Goal: Find specific page/section: Find specific page/section

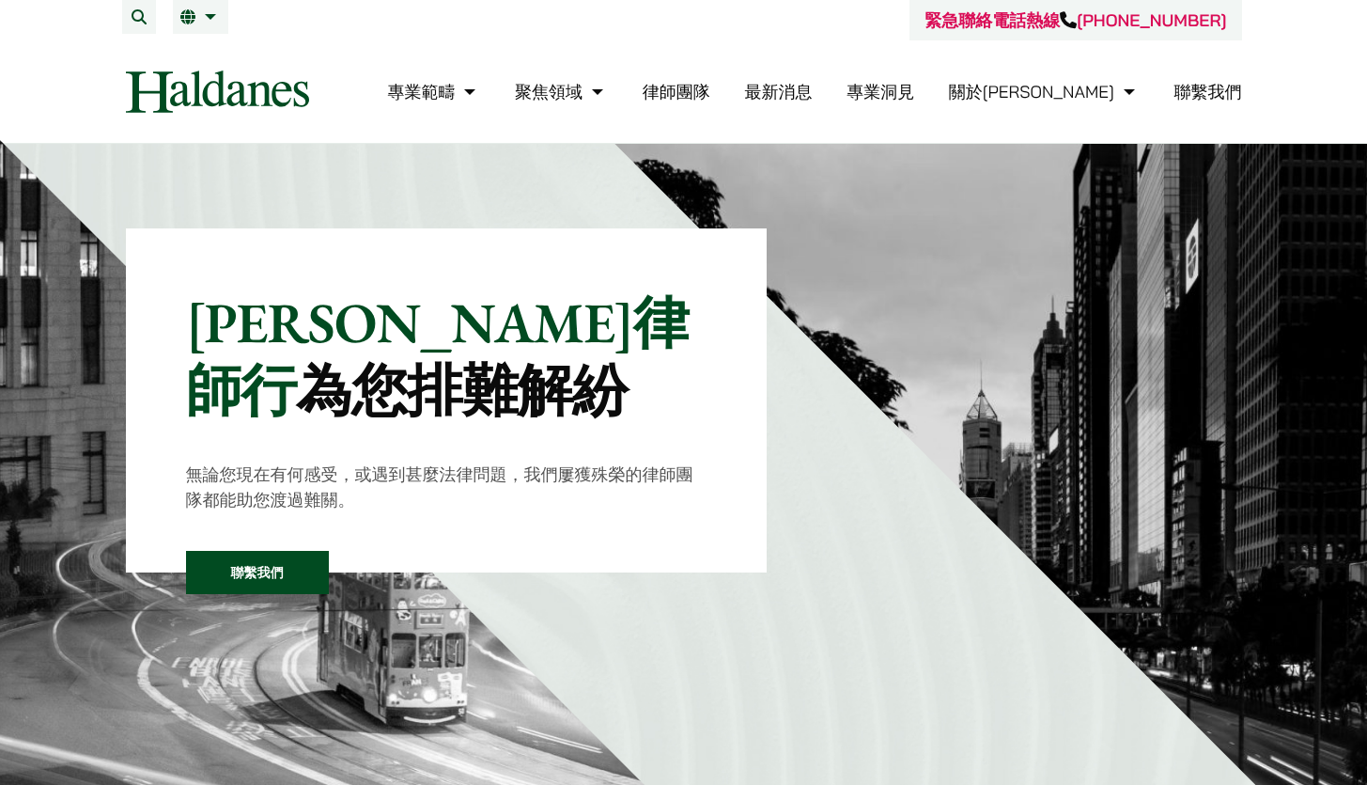
click at [710, 89] on link "律師團隊" at bounding box center [677, 92] width 68 height 22
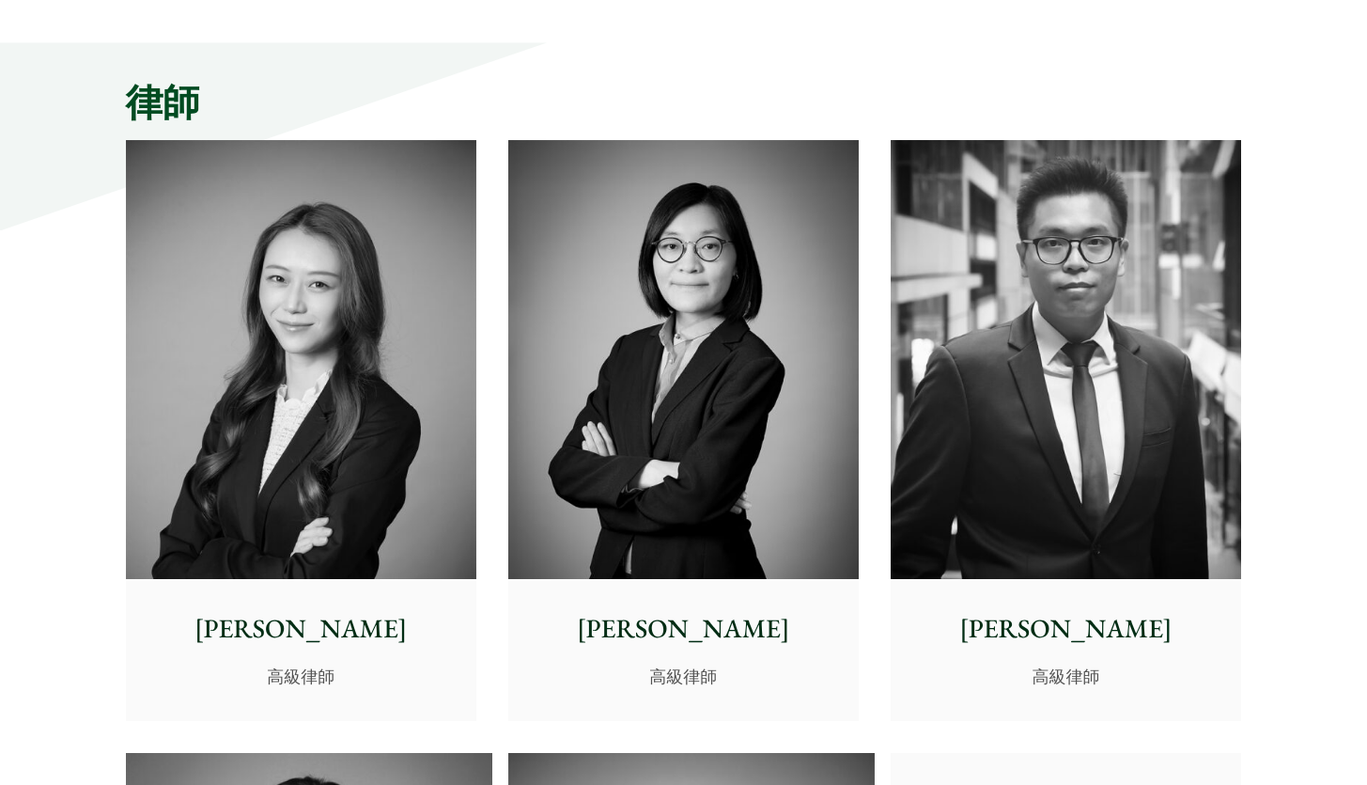
scroll to position [4717, 0]
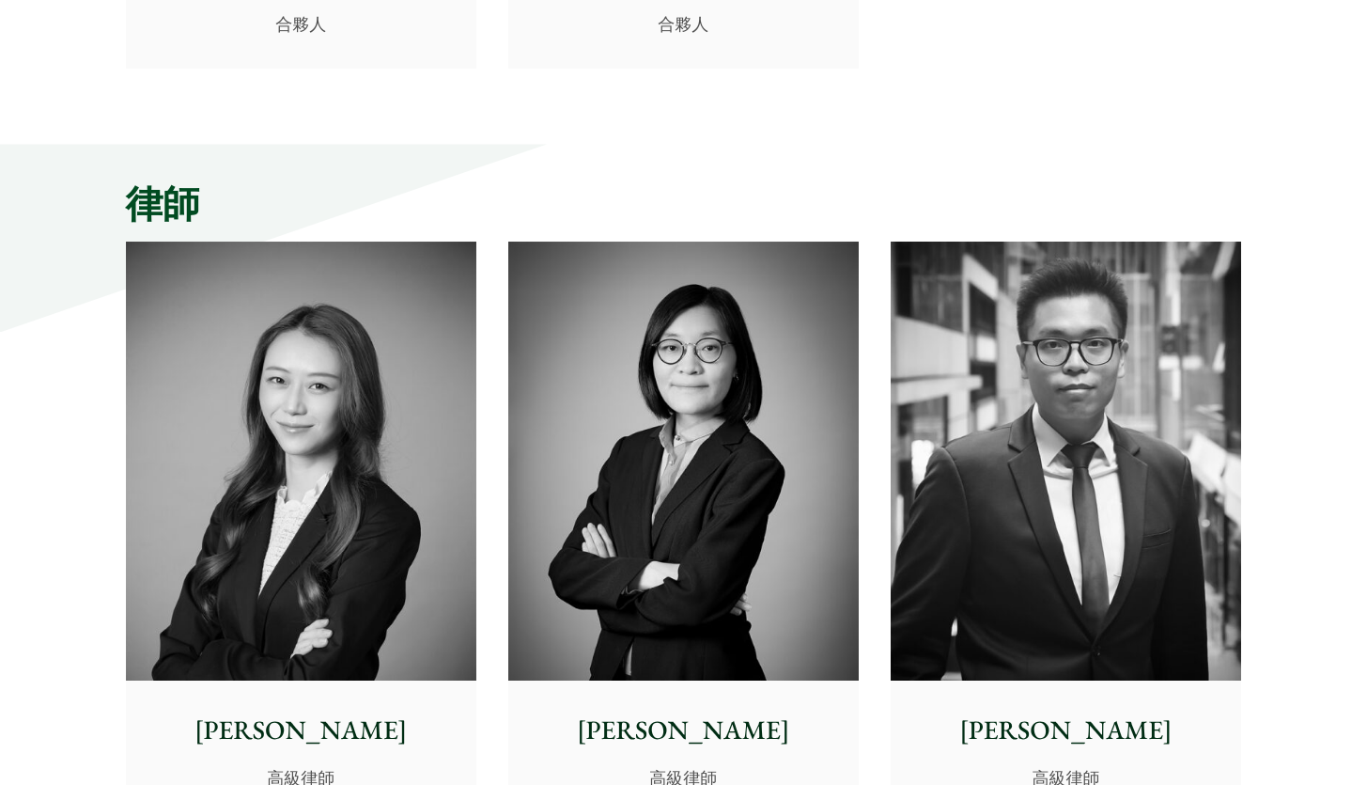
click at [790, 471] on img at bounding box center [683, 460] width 350 height 439
click at [733, 449] on img at bounding box center [683, 460] width 350 height 439
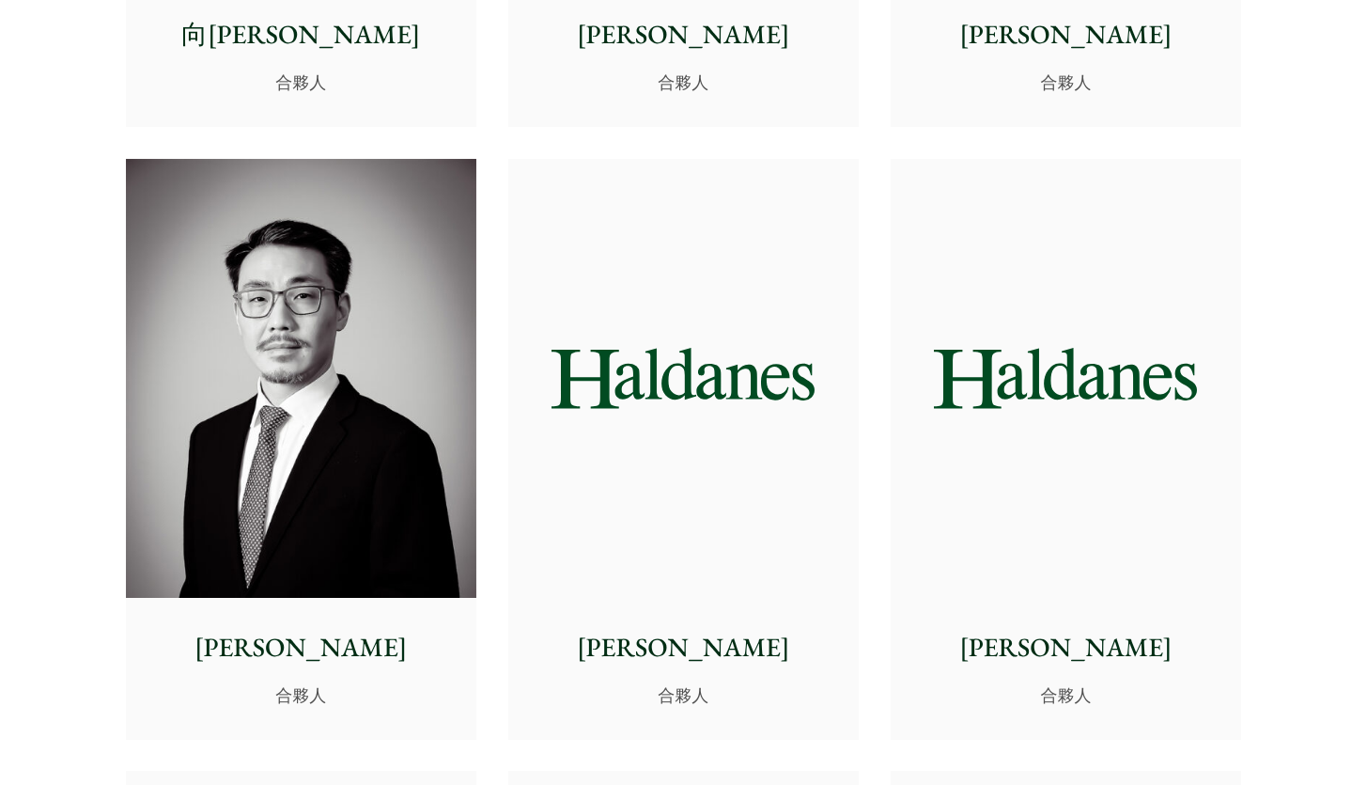
scroll to position [2861, 0]
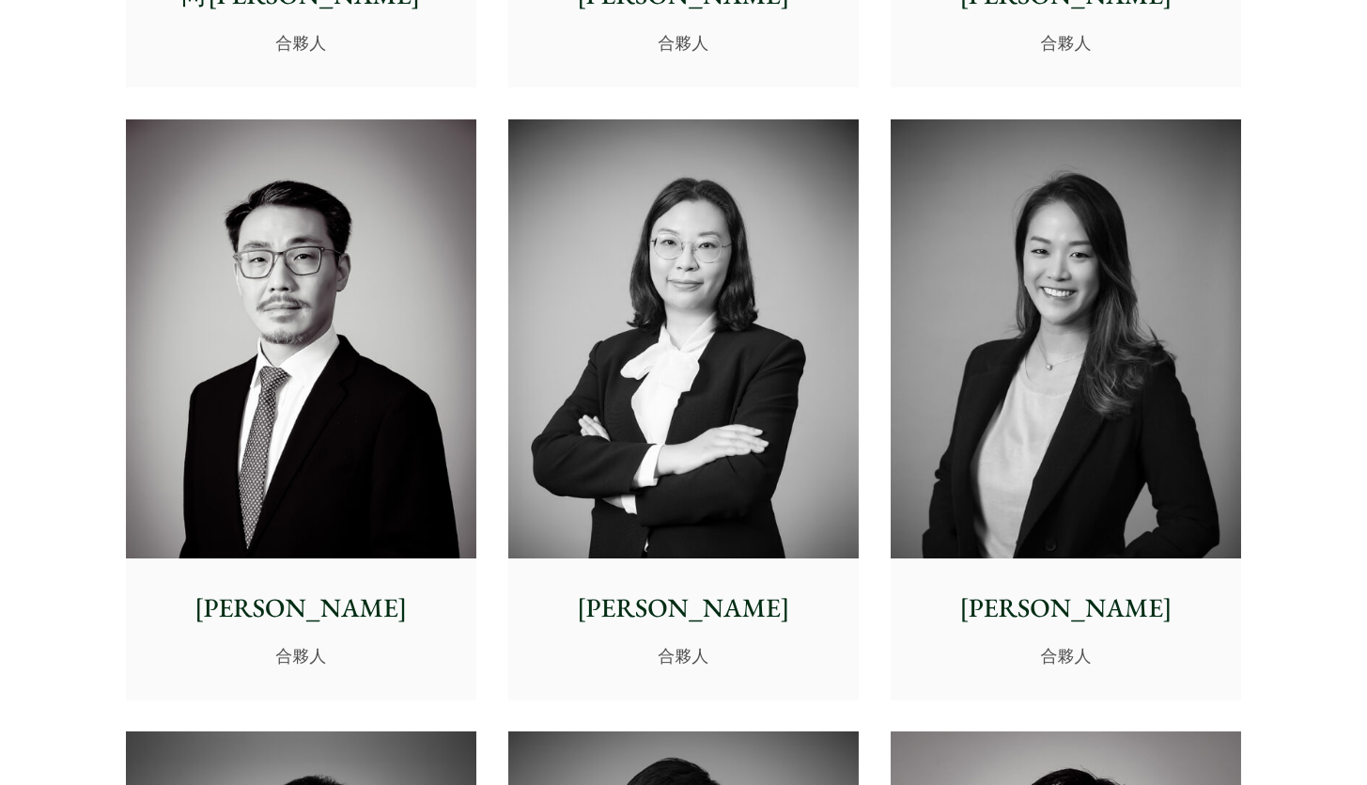
click at [710, 450] on img at bounding box center [683, 338] width 350 height 439
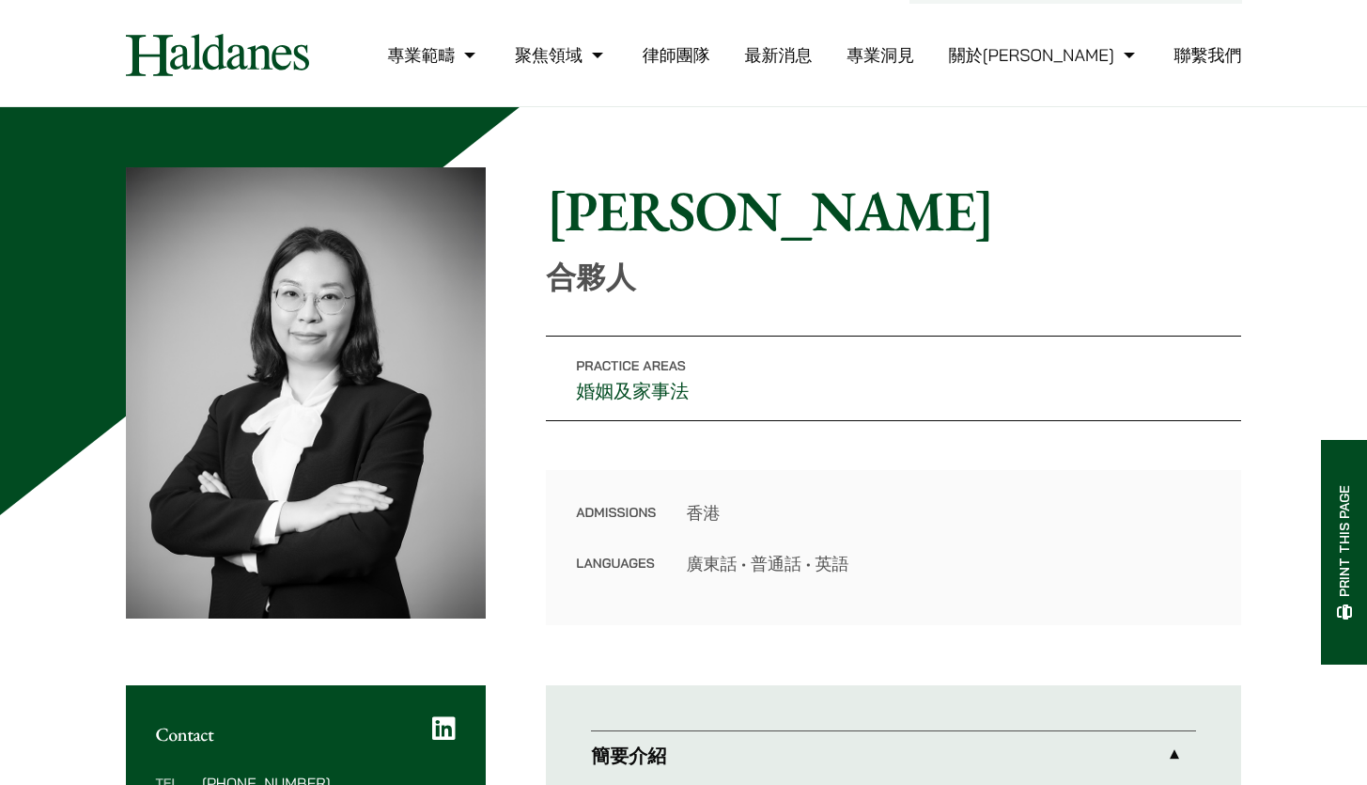
scroll to position [33, 0]
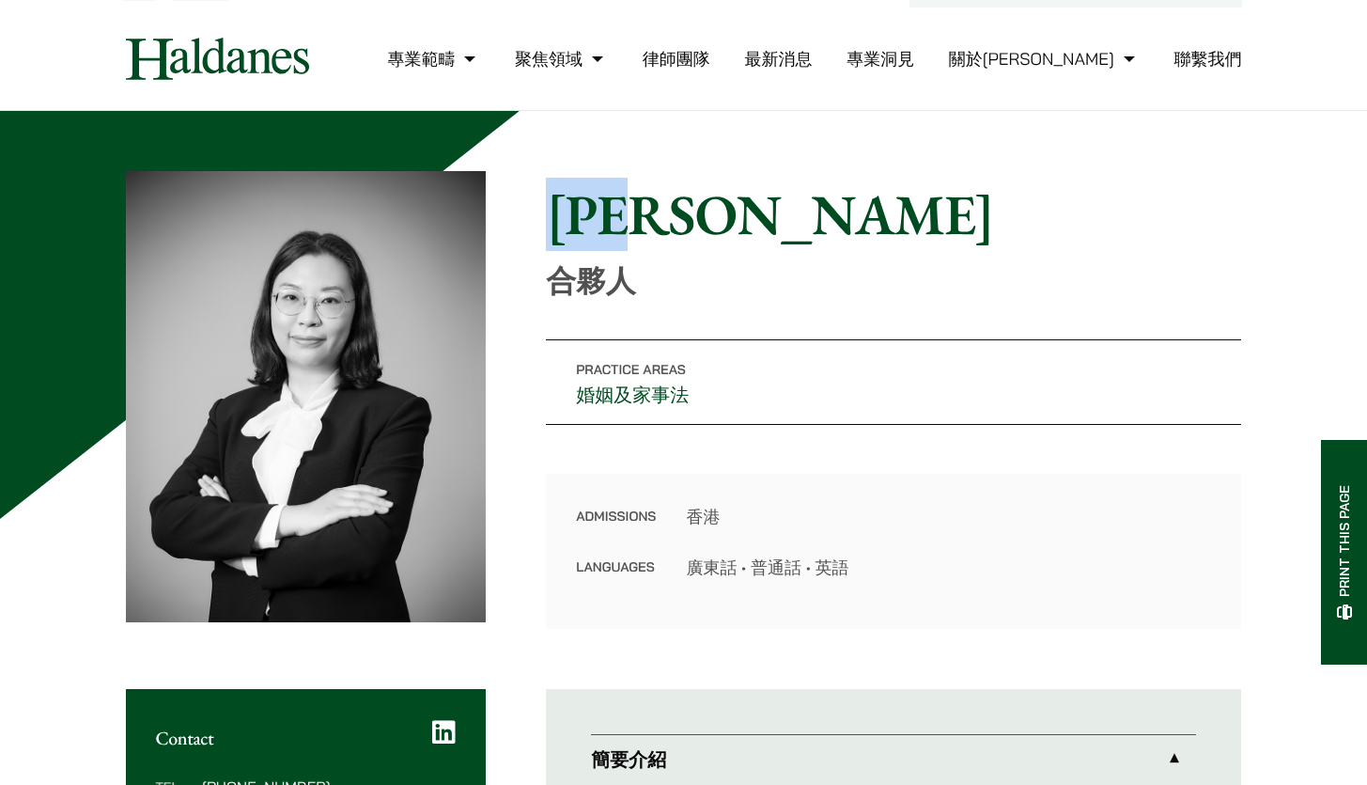
drag, startPoint x: 550, startPoint y: 205, endPoint x: 788, endPoint y: 227, distance: 239.7
click at [788, 227] on h1 "[PERSON_NAME]" at bounding box center [893, 214] width 695 height 68
click at [922, 372] on p "Practice Areas 婚姻及家事法" at bounding box center [893, 381] width 695 height 85
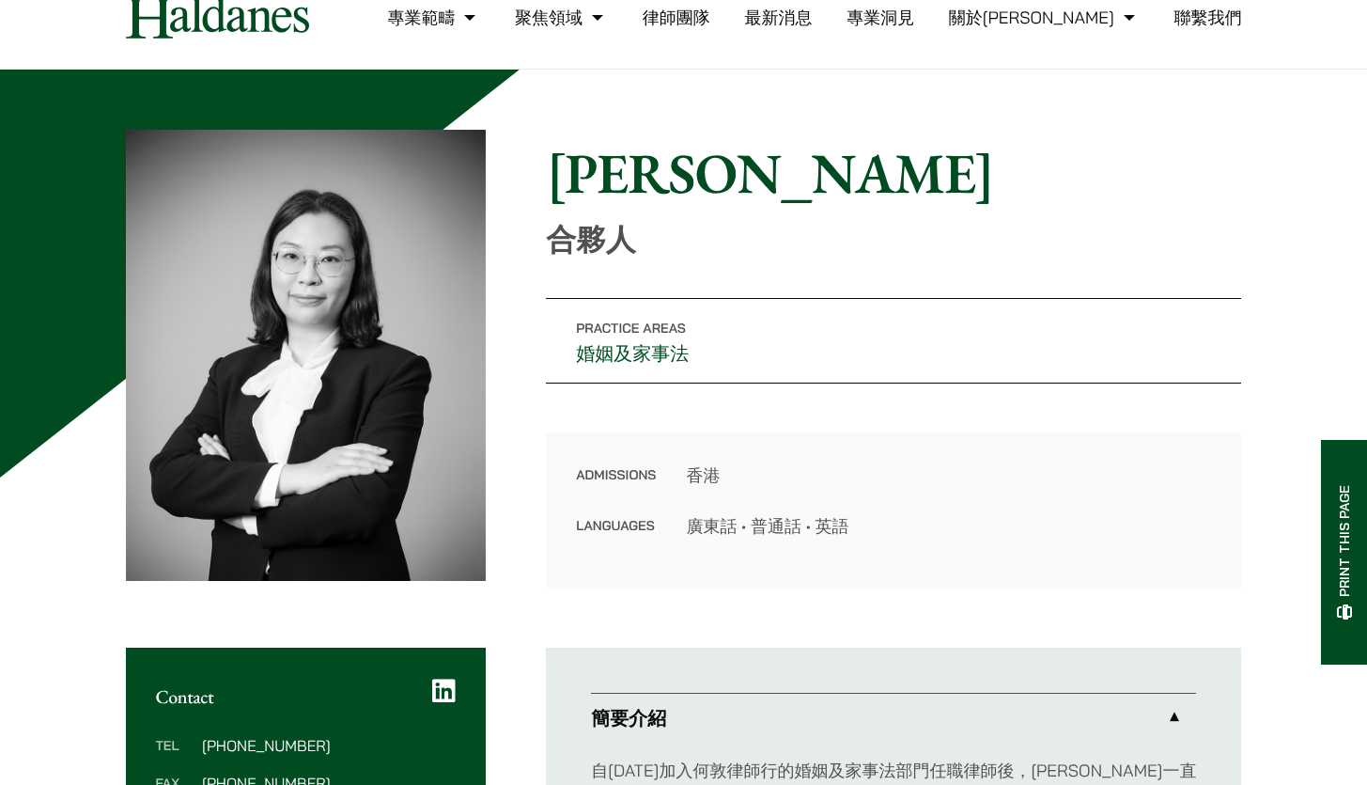
scroll to position [76, 0]
